Goal: Check status: Check status

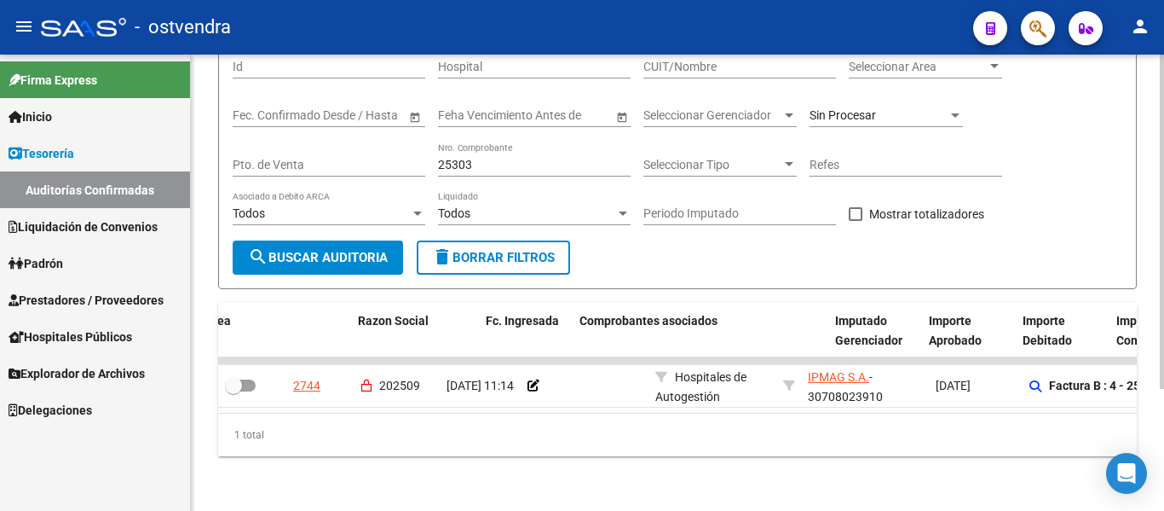
scroll to position [0, 450]
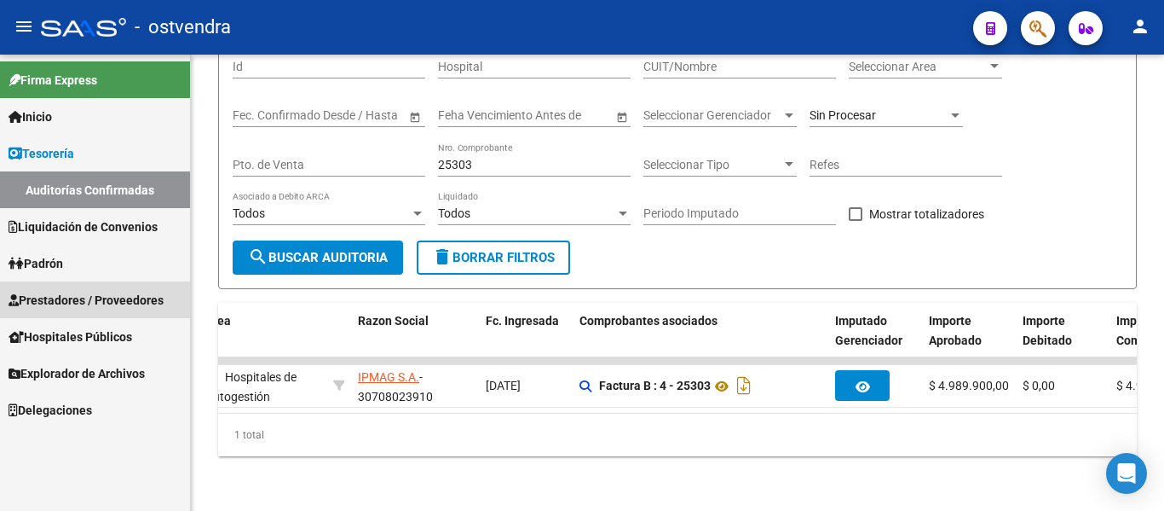
click at [66, 295] on span "Prestadores / Proveedores" at bounding box center [86, 300] width 155 height 19
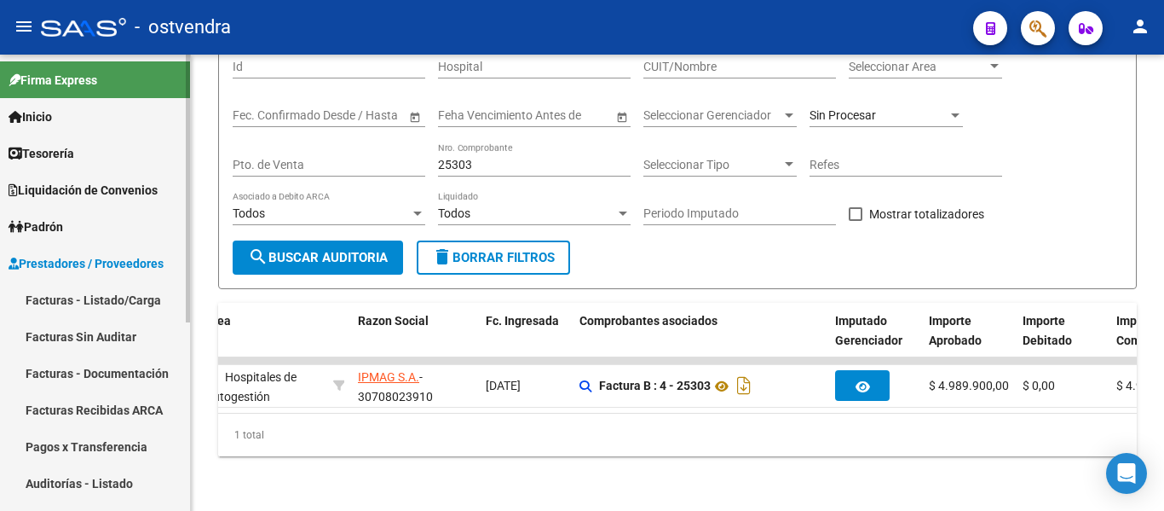
click at [56, 473] on link "Auditorías - Listado" at bounding box center [95, 483] width 190 height 37
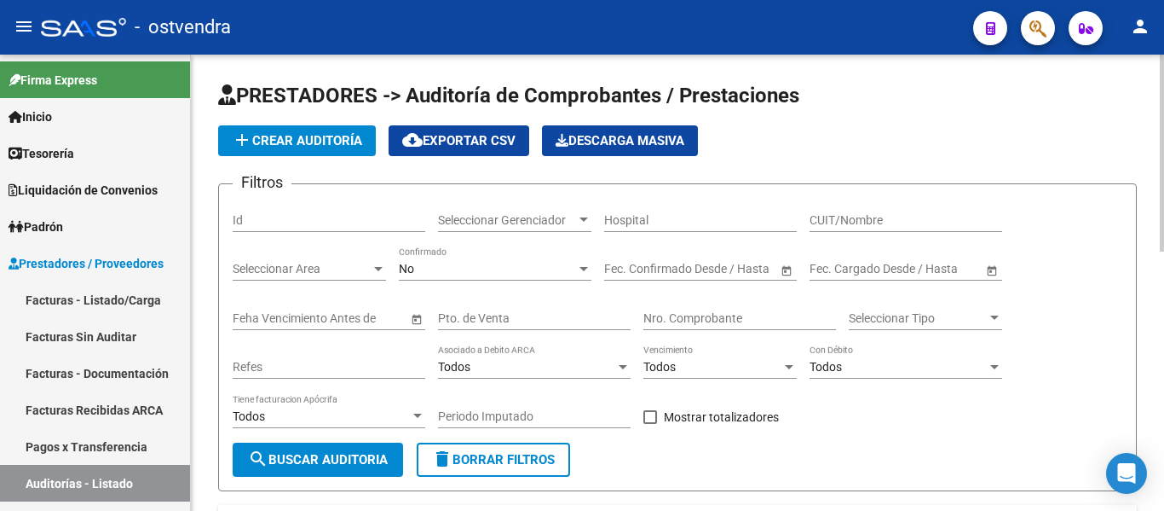
click at [419, 249] on div "No Confirmado" at bounding box center [495, 263] width 193 height 34
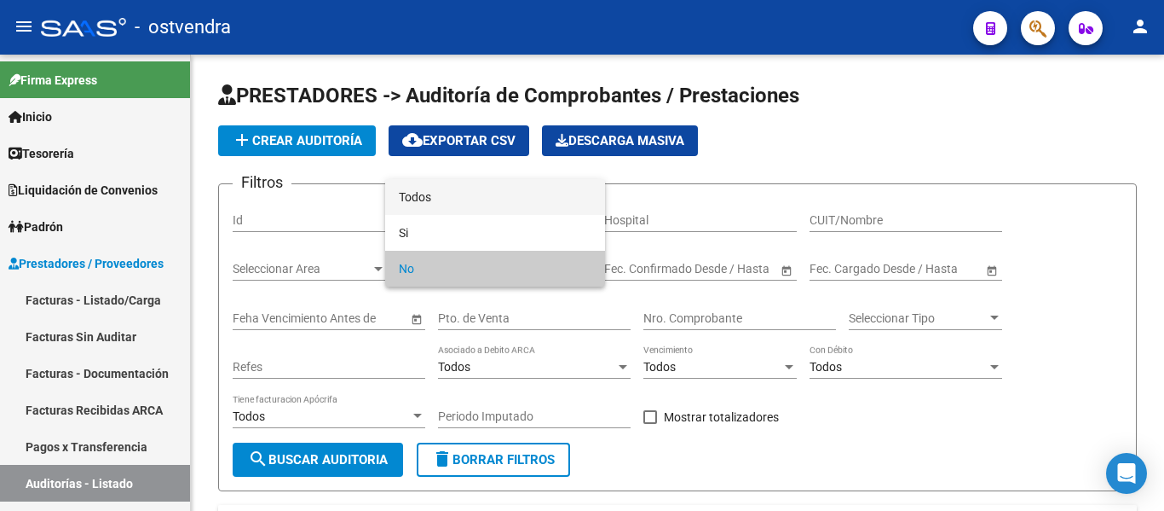
click at [418, 198] on span "Todos" at bounding box center [495, 197] width 193 height 36
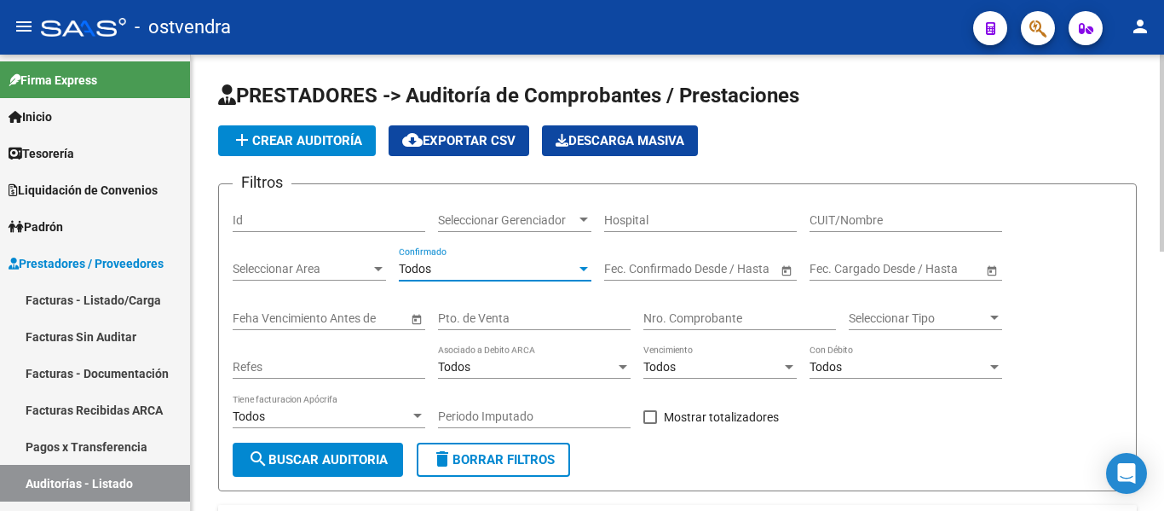
click at [673, 332] on div "Nro. Comprobante" at bounding box center [740, 320] width 193 height 49
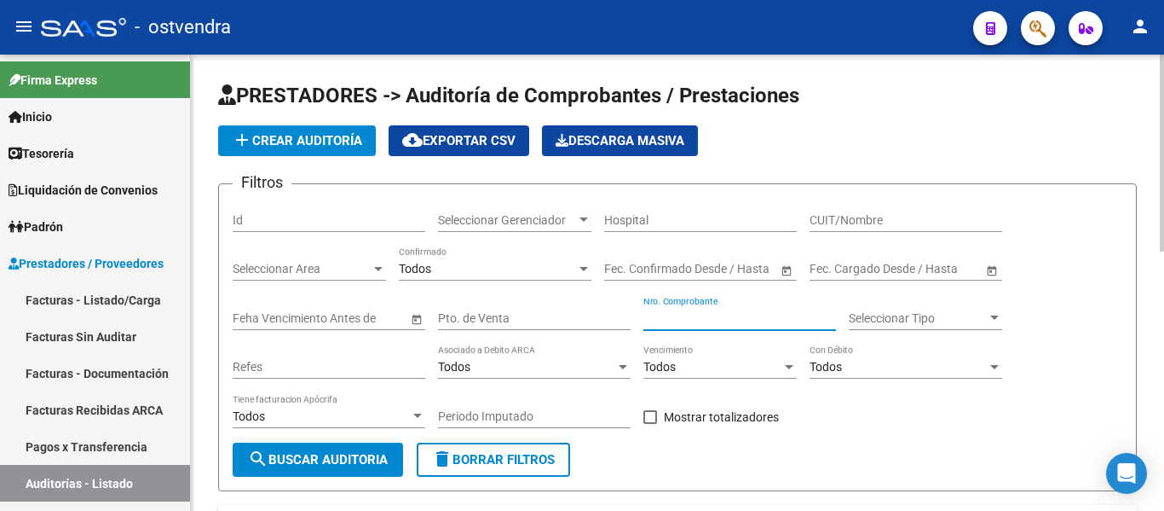
click at [658, 316] on input "Nro. Comprobante" at bounding box center [740, 318] width 193 height 14
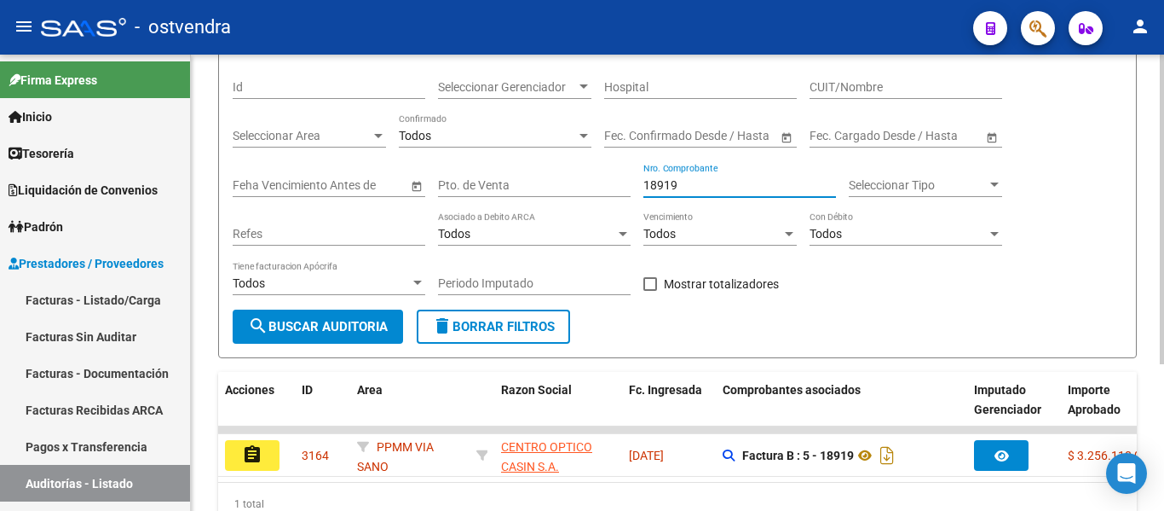
scroll to position [134, 0]
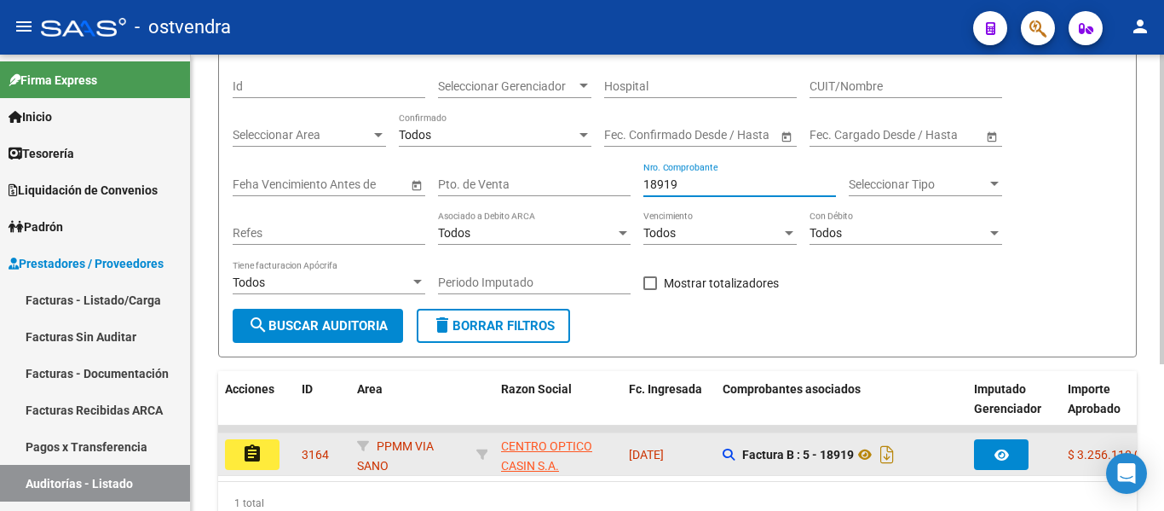
type input "18919"
click at [251, 456] on mat-icon "assignment" at bounding box center [252, 453] width 20 height 20
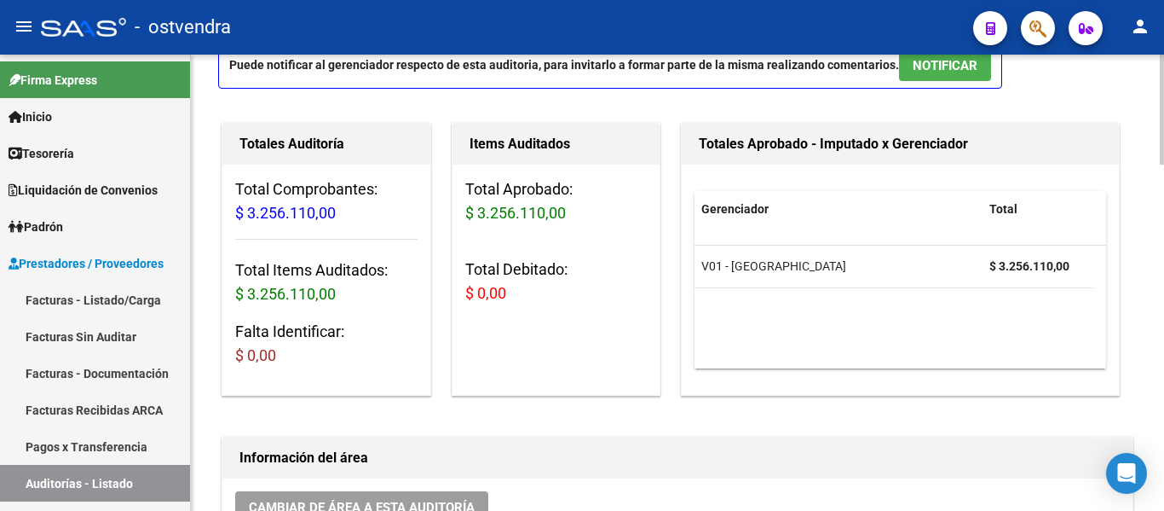
click at [669, 378] on div "Items Auditados Total Aprobado: $ 3.256.110,00 Total Debitado: $ 0,00" at bounding box center [563, 259] width 230 height 280
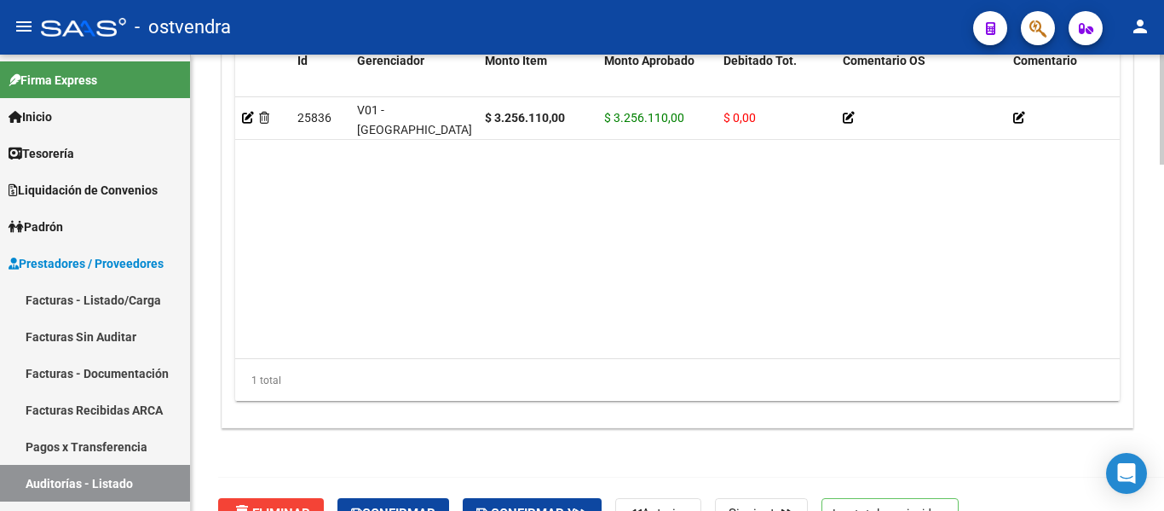
scroll to position [1441, 0]
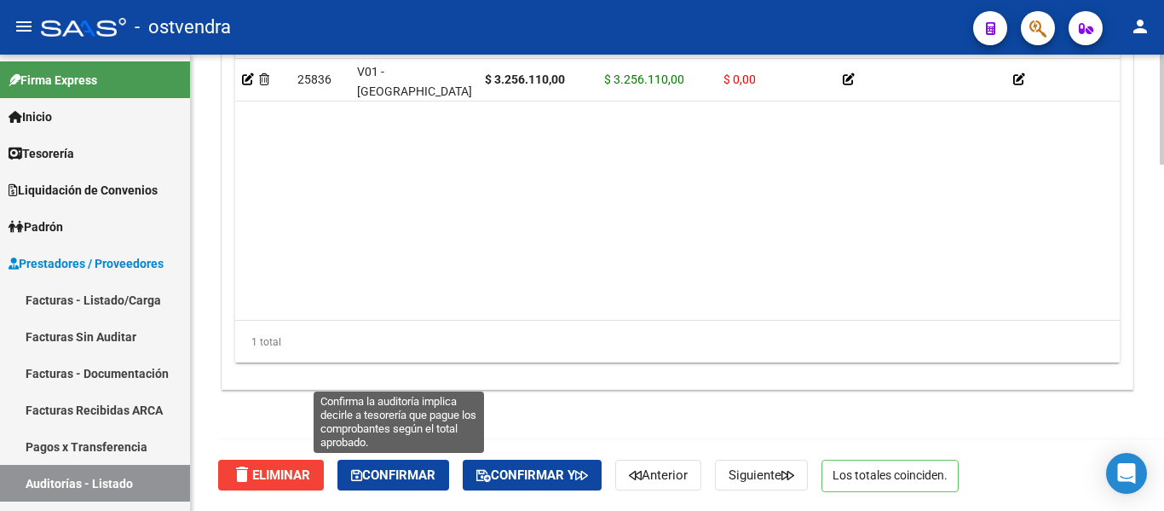
click at [387, 468] on span "Confirmar" at bounding box center [393, 474] width 84 height 15
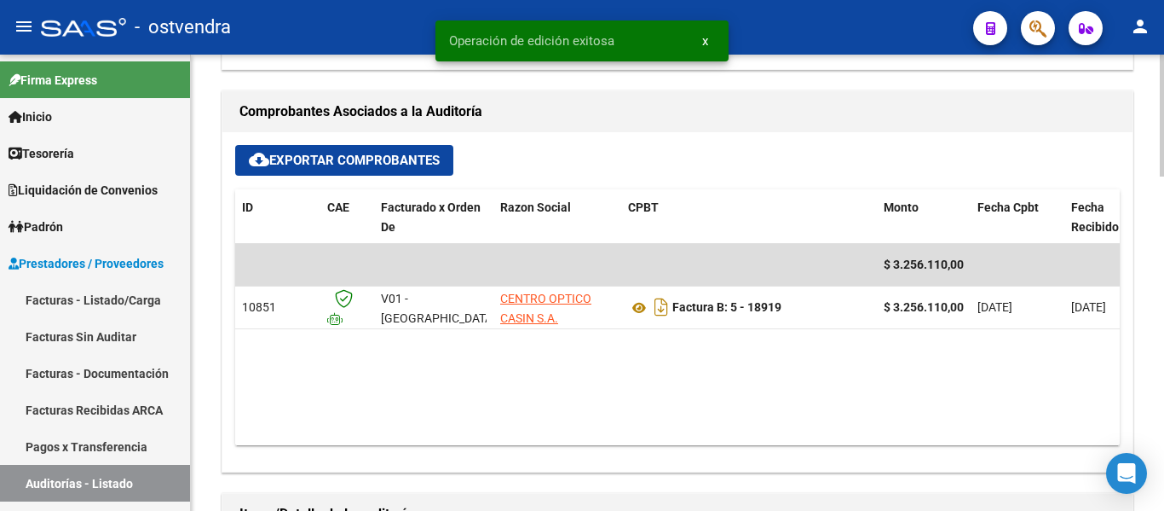
scroll to position [646, 0]
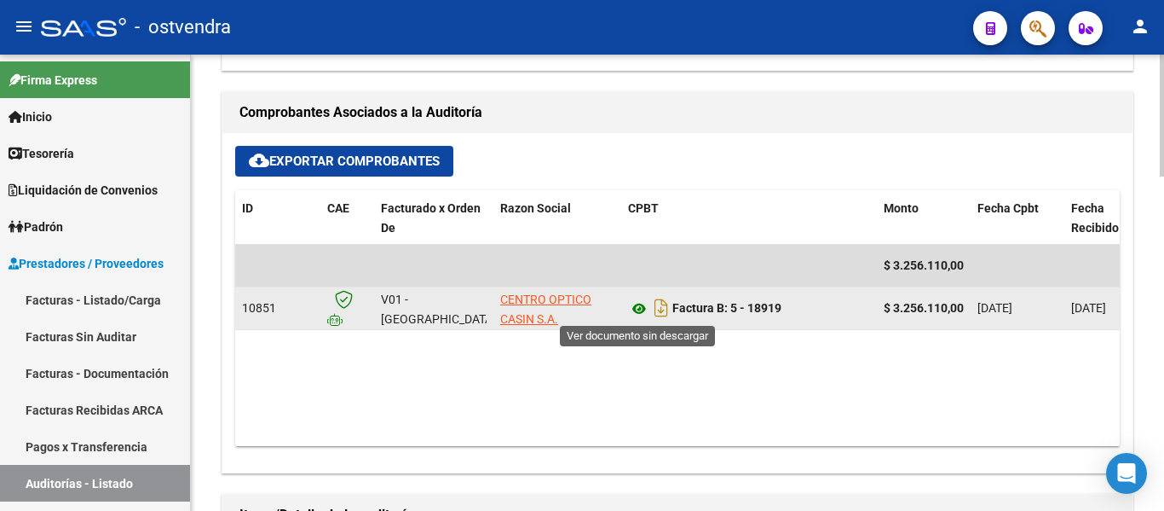
click at [646, 311] on icon at bounding box center [639, 308] width 22 height 20
